Goal: Communication & Community: Ask a question

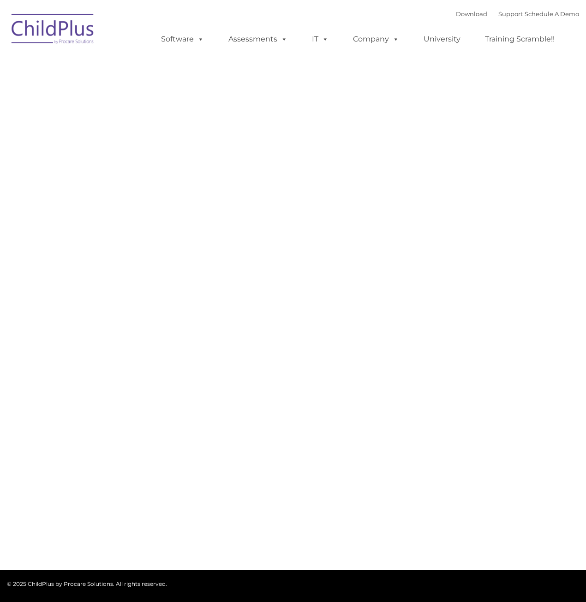
type input ""
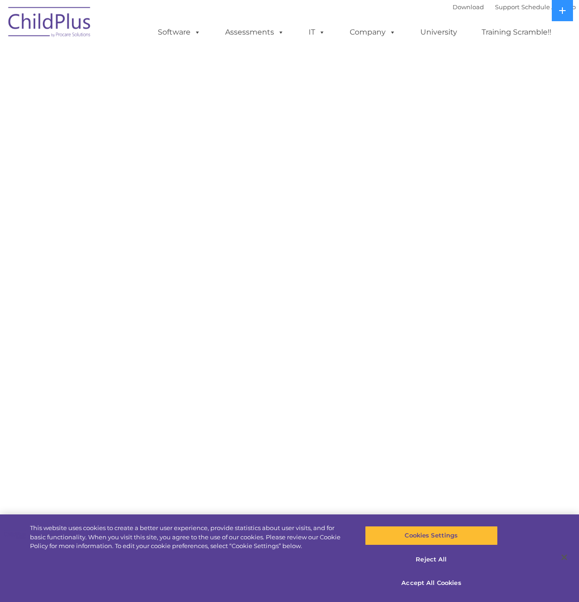
select select "MEDIUM"
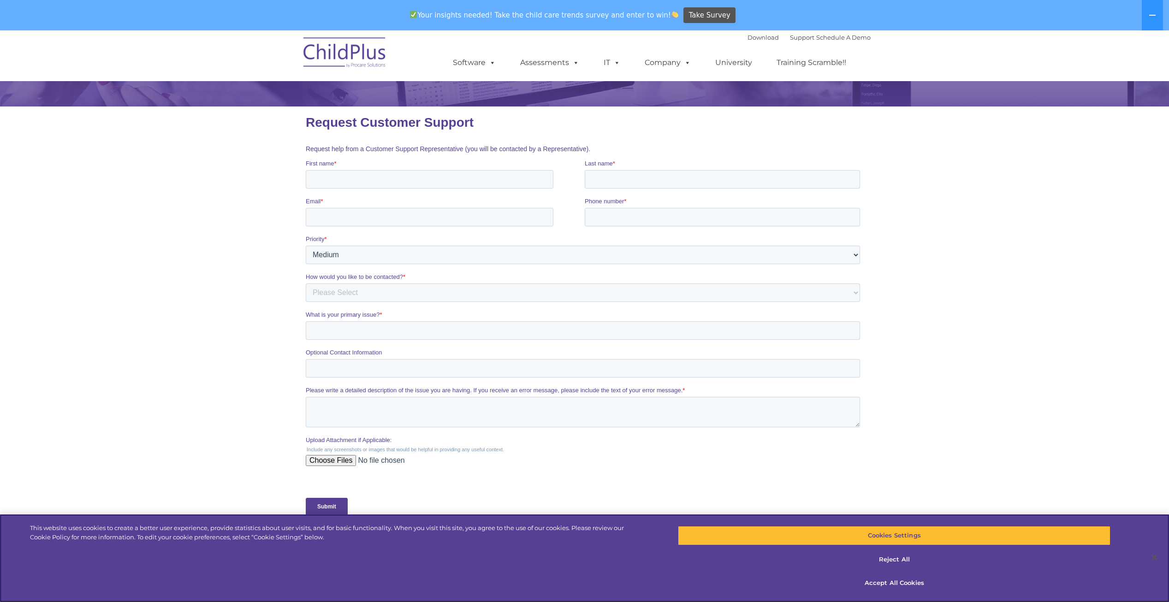
scroll to position [81, 0]
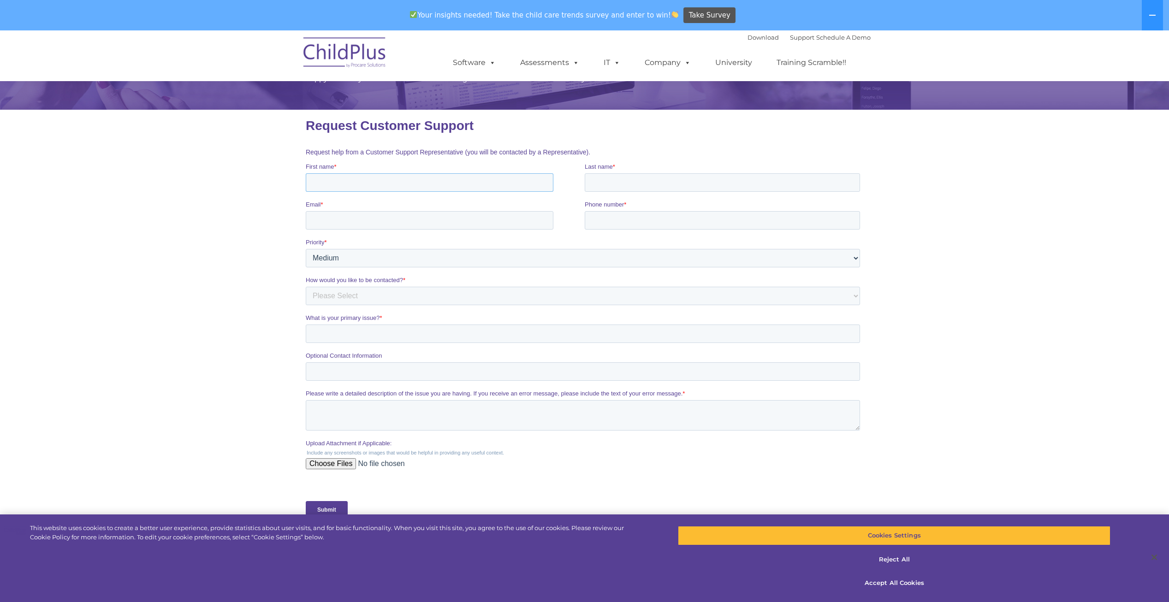
click at [479, 179] on input "First name *" at bounding box center [429, 182] width 248 height 18
type input "[PERSON_NAME]"
type input "Draggi"
type input "[EMAIL_ADDRESS][DOMAIN_NAME]"
type input "[PHONE_NUMBER]"
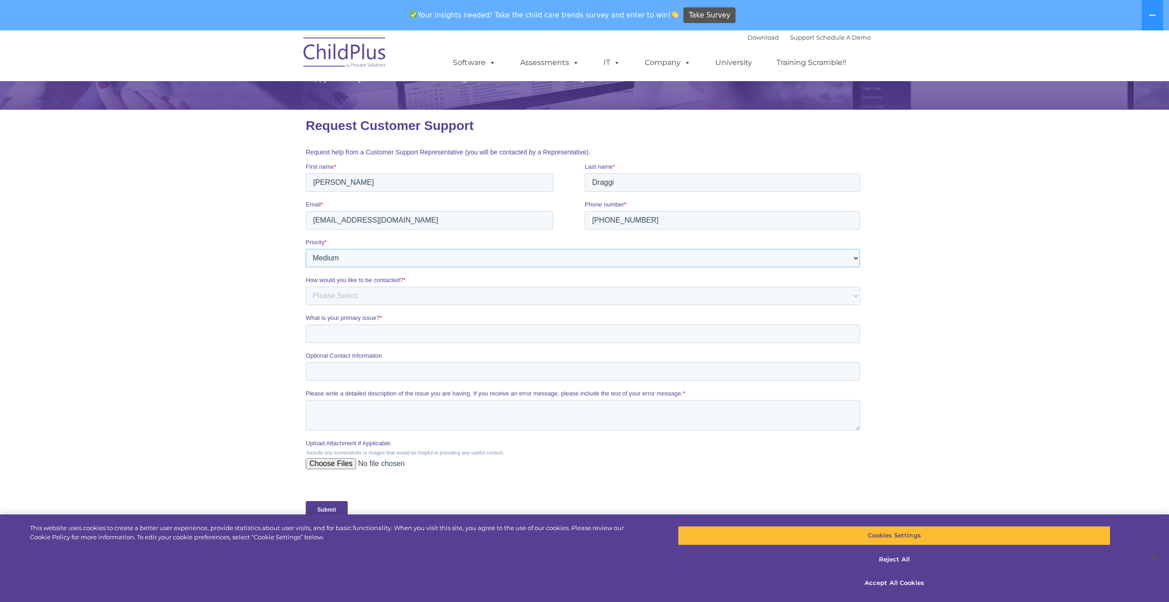
click at [372, 261] on select "Please Select Low Medium High" at bounding box center [582, 258] width 555 height 18
click at [358, 299] on select "Please Select Phone Email" at bounding box center [582, 296] width 555 height 18
select select "Email"
click at [305, 287] on select "Please Select Phone Email" at bounding box center [582, 296] width 555 height 18
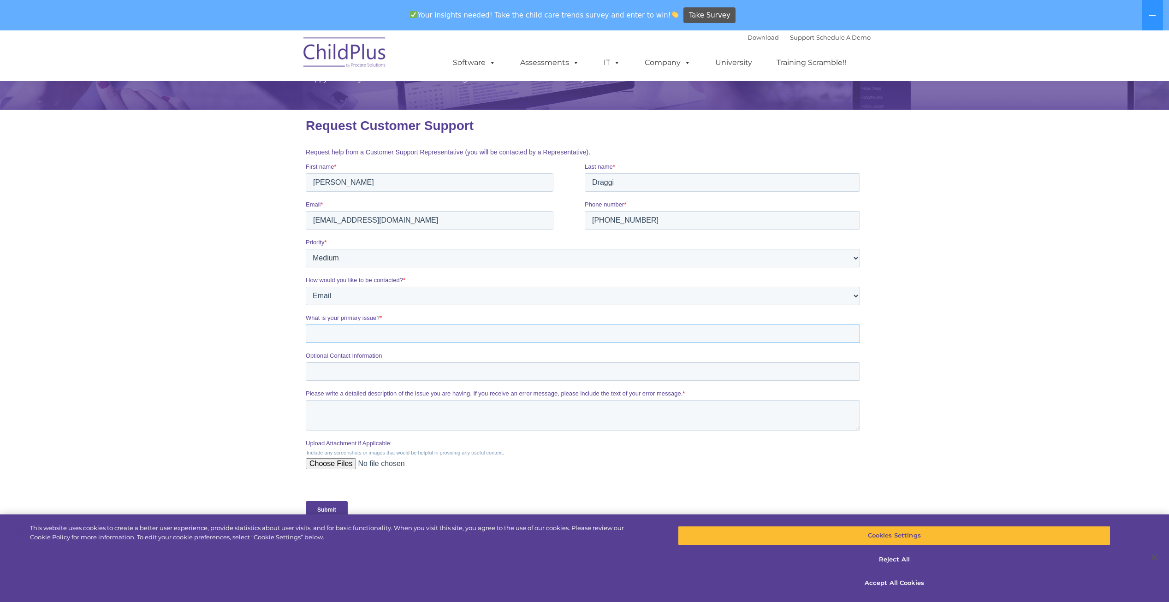
click at [349, 333] on input "What is your primary issue? *" at bounding box center [582, 334] width 555 height 18
type input "Domains for sale"
click at [463, 405] on textarea "Please write a detailed description of the issue you are having. If you receive…" at bounding box center [582, 415] width 555 height 30
paste textarea "I have these domains. Are you interested in buying them? [DOMAIN_NAME] [DOMAIN_…"
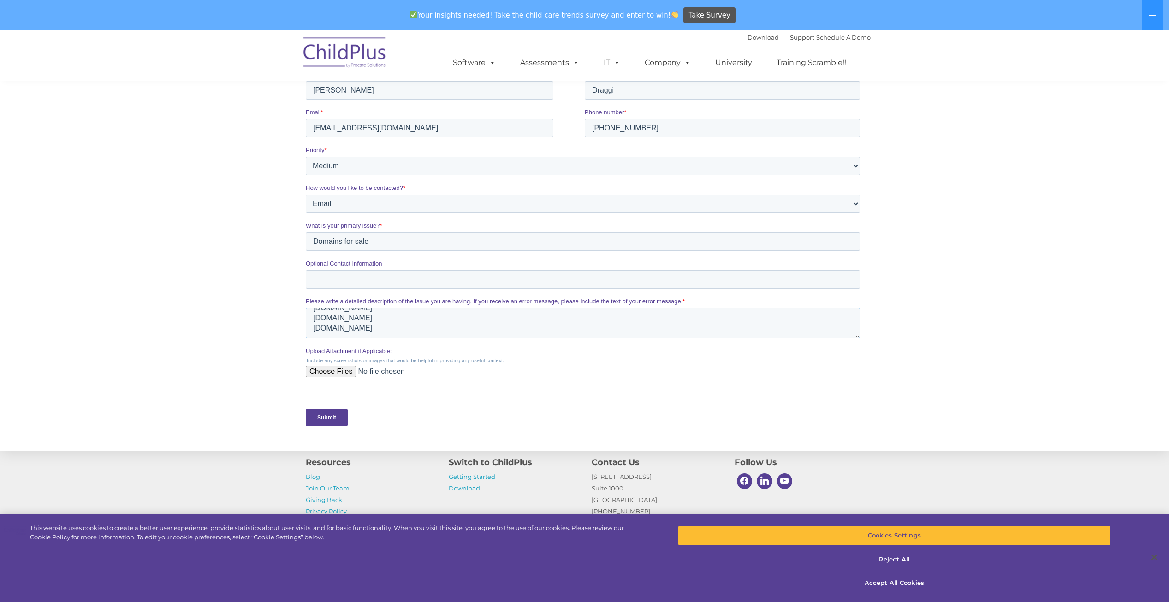
scroll to position [0, 0]
type textarea "I have these domains. Are you interested in buying them? [DOMAIN_NAME] [DOMAIN_…"
click at [328, 418] on input "Submit" at bounding box center [326, 418] width 42 height 18
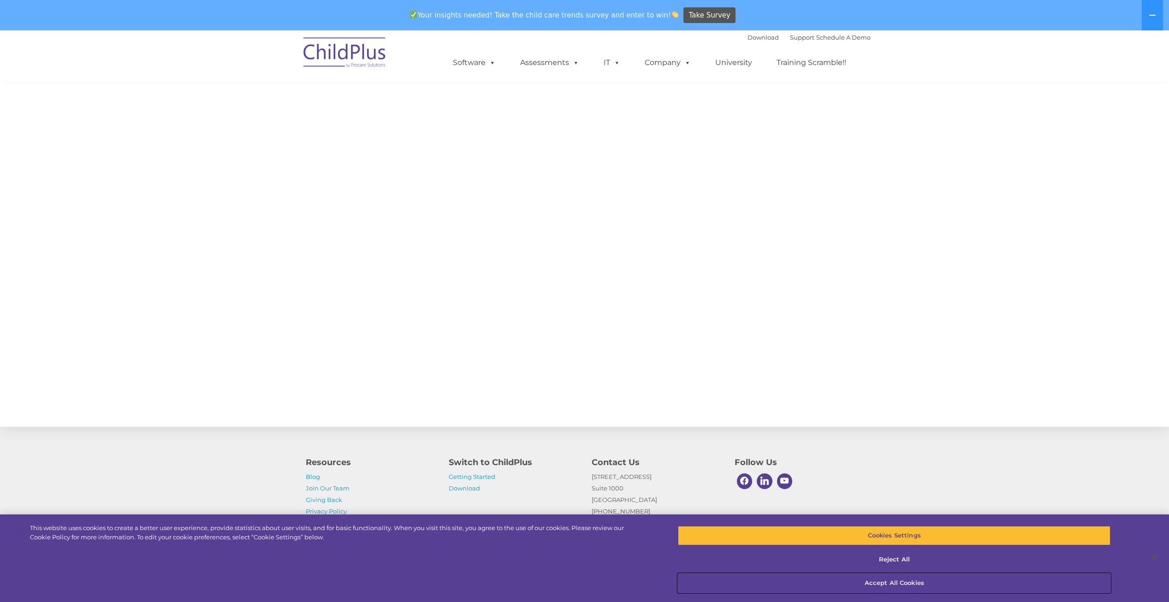
click at [585, 579] on button "Accept All Cookies" at bounding box center [894, 583] width 433 height 19
